Goal: Information Seeking & Learning: Check status

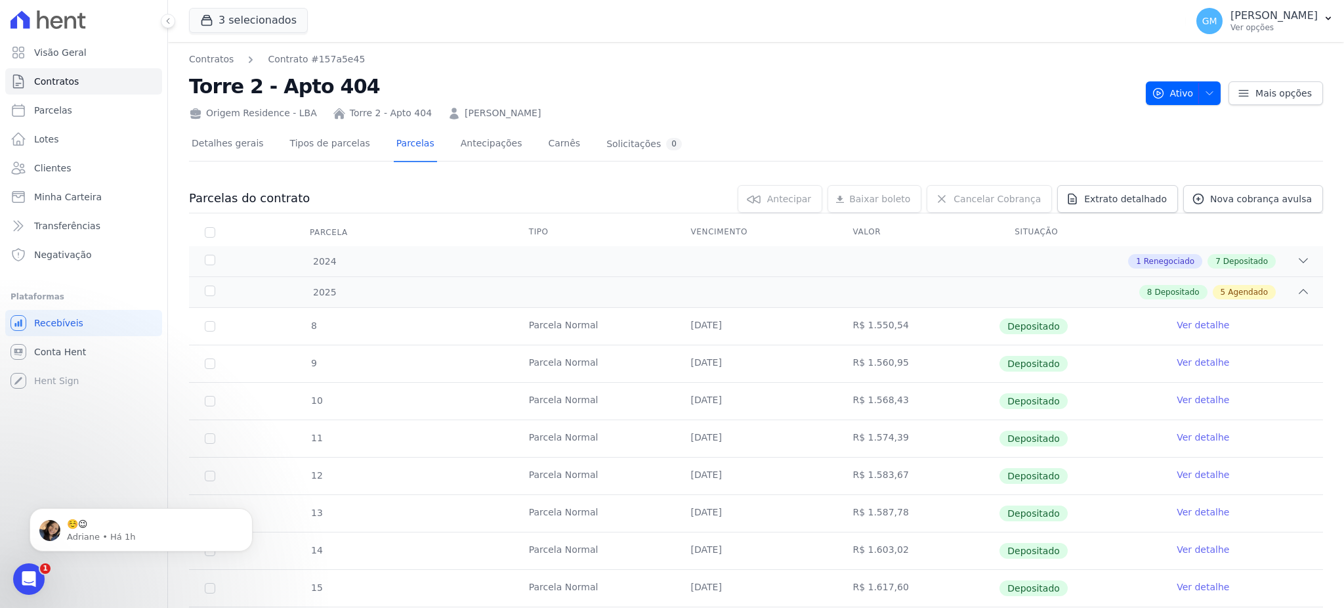
click at [77, 163] on link "Clientes" at bounding box center [83, 168] width 157 height 26
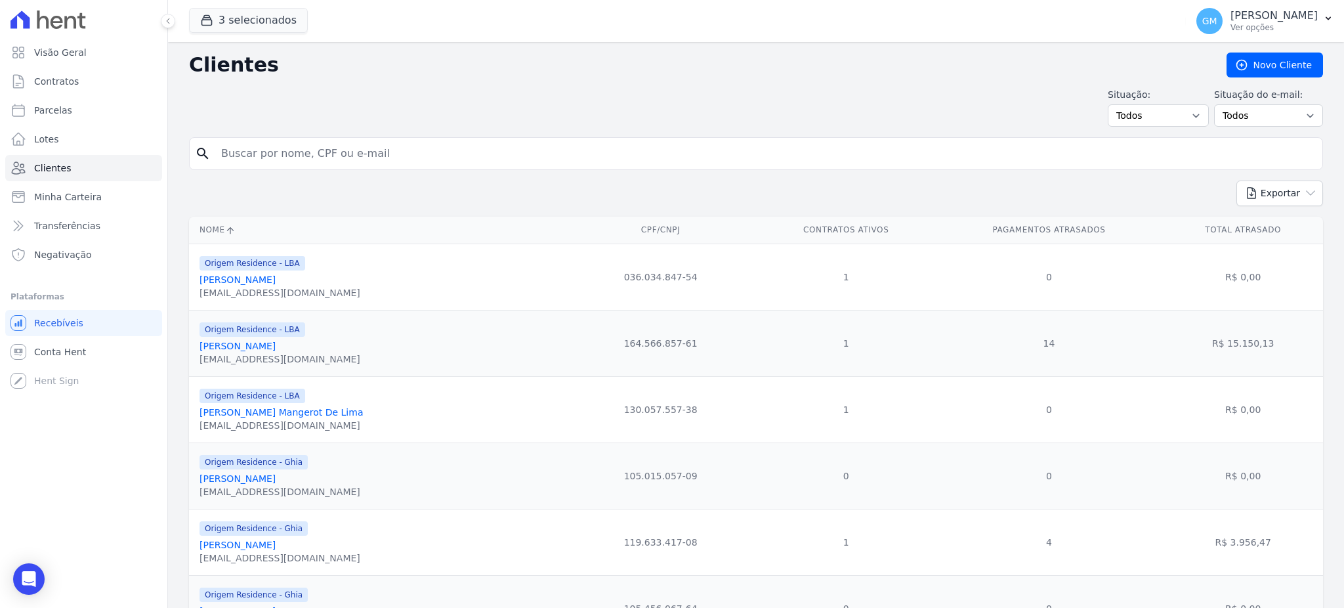
click at [246, 156] on input "search" at bounding box center [765, 153] width 1104 height 26
type input "[PERSON_NAME]"
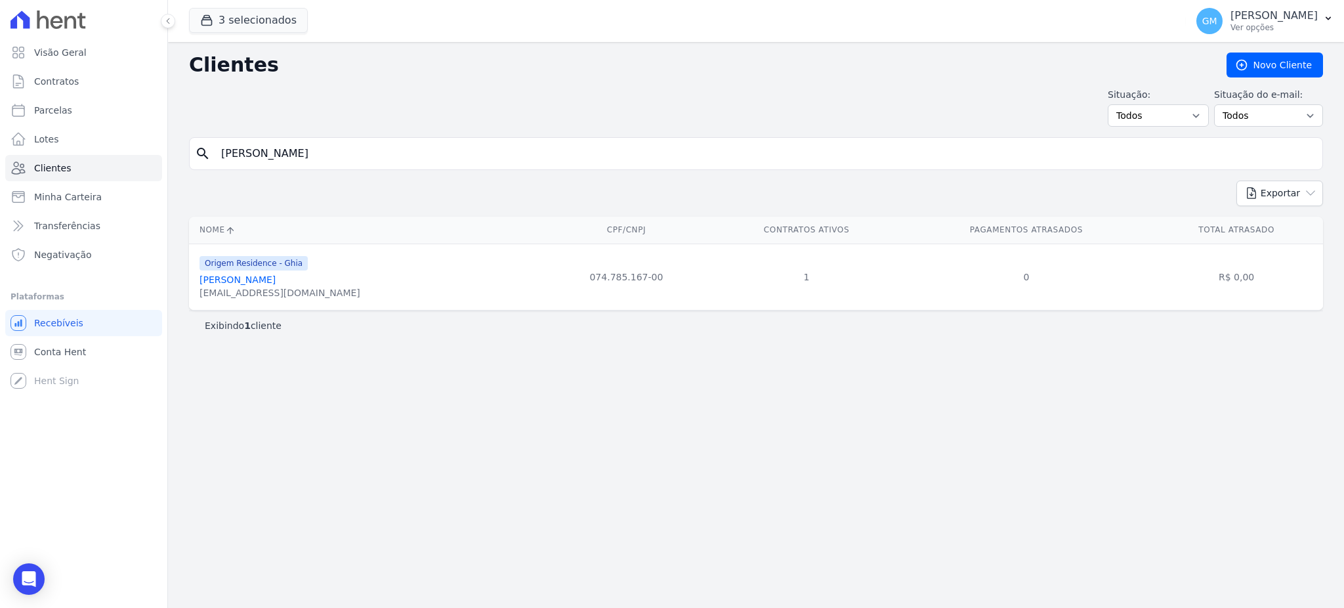
drag, startPoint x: 287, startPoint y: 152, endPoint x: 195, endPoint y: 158, distance: 92.1
click at [195, 158] on div "search [PERSON_NAME]" at bounding box center [756, 153] width 1134 height 33
click at [195, 158] on icon "search" at bounding box center [203, 154] width 16 height 16
click at [255, 280] on link "[PERSON_NAME]" at bounding box center [238, 279] width 76 height 11
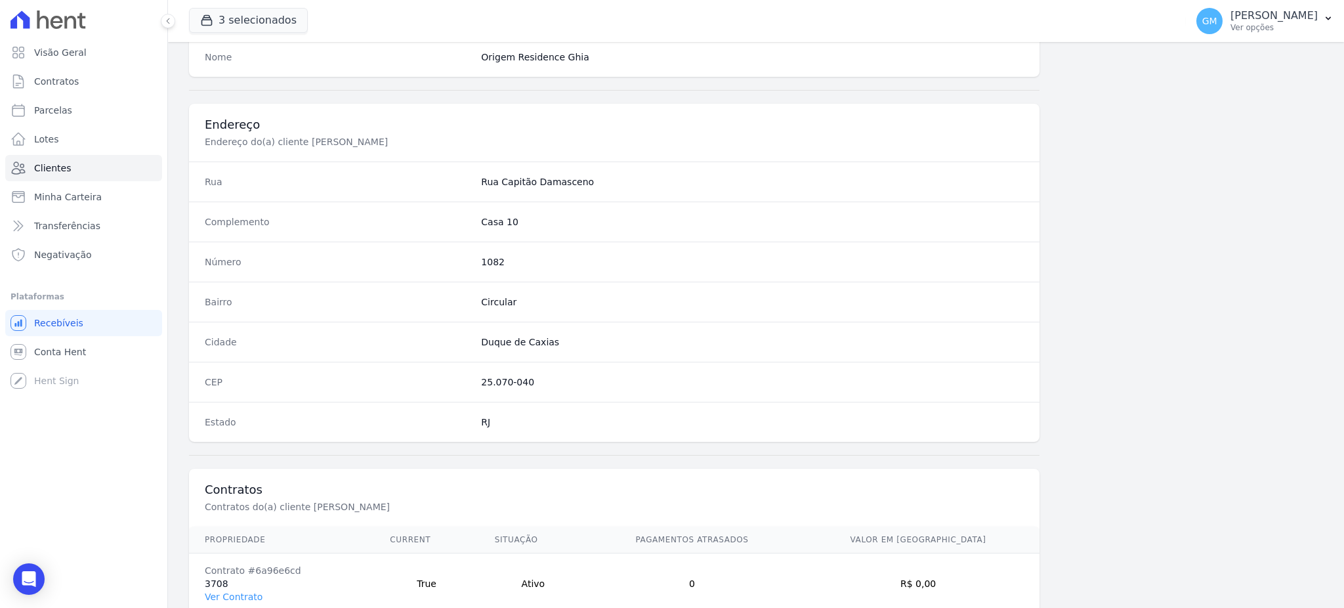
scroll to position [621, 0]
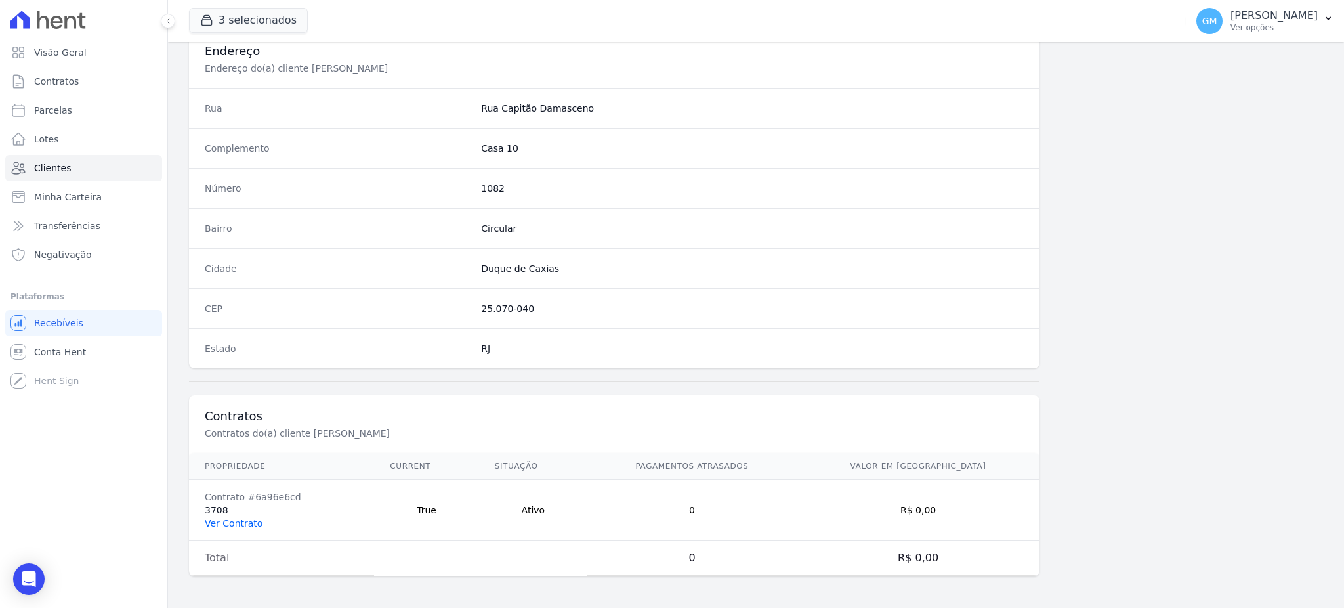
click at [234, 524] on link "Ver Contrato" at bounding box center [234, 523] width 58 height 11
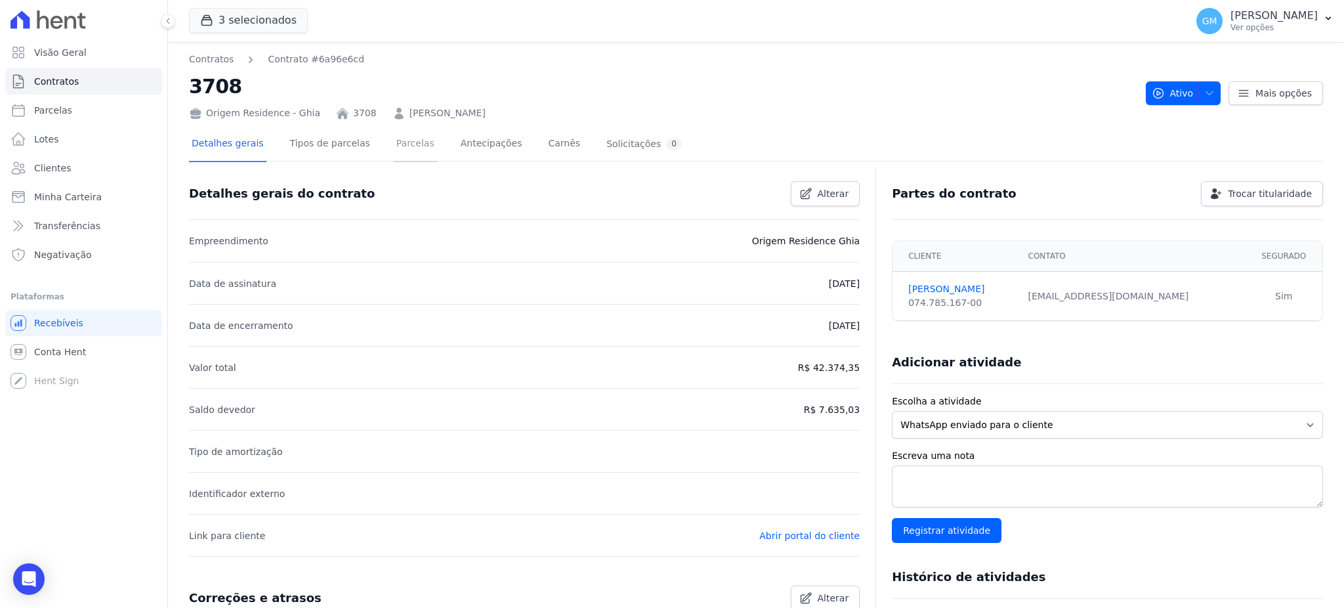
click at [394, 138] on link "Parcelas" at bounding box center [415, 144] width 43 height 35
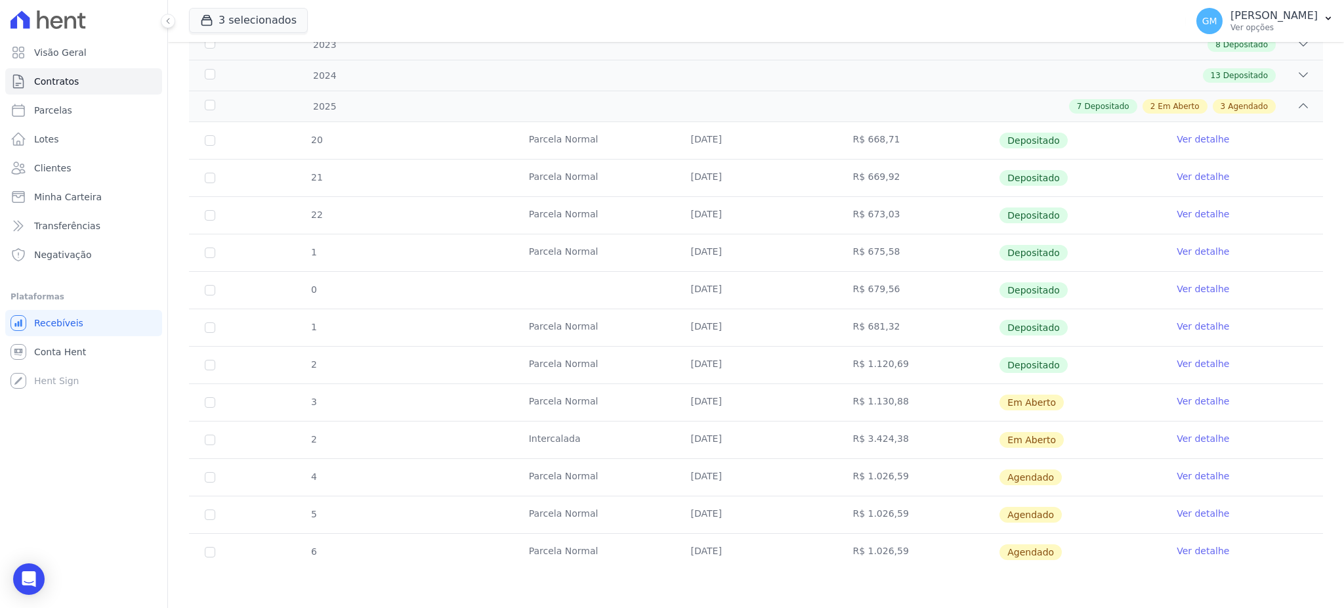
scroll to position [218, 0]
drag, startPoint x: 836, startPoint y: 419, endPoint x: 888, endPoint y: 435, distance: 54.8
click at [888, 435] on td "R$ 3.424,38" at bounding box center [918, 438] width 162 height 37
